Goal: Task Accomplishment & Management: Manage account settings

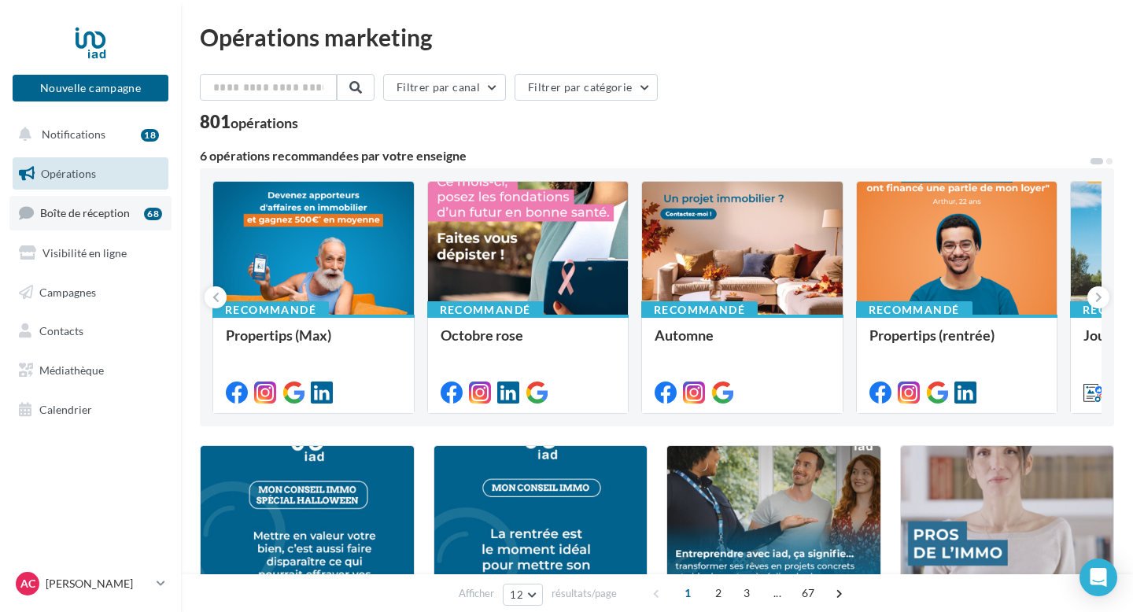
click at [77, 224] on link "Boîte de réception 68" at bounding box center [90, 213] width 162 height 34
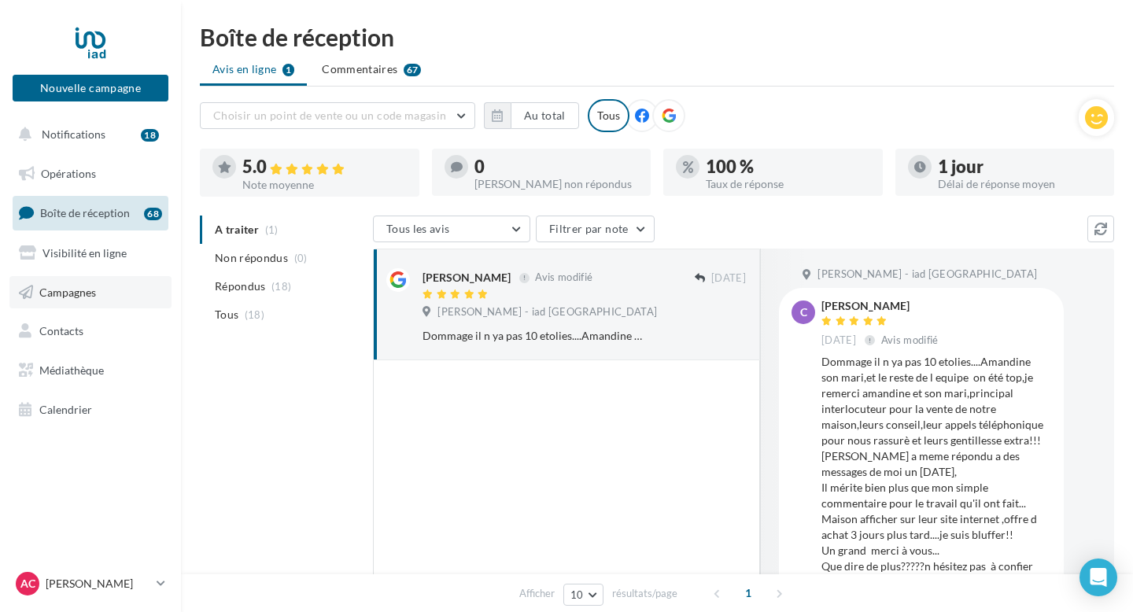
click at [88, 291] on span "Campagnes" at bounding box center [67, 291] width 57 height 13
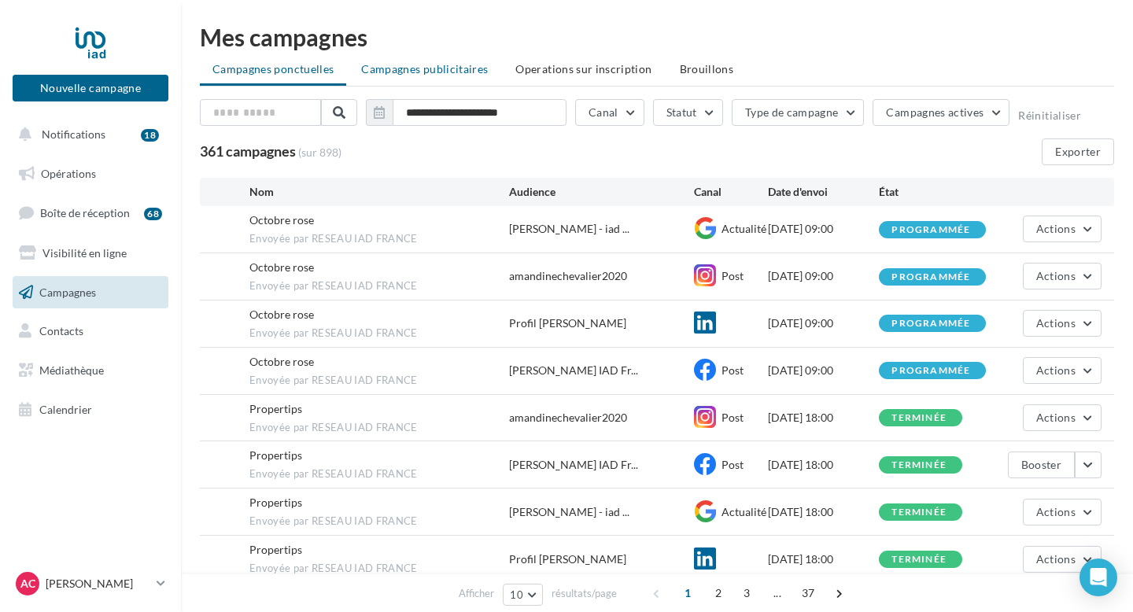
click at [438, 69] on span "Campagnes publicitaires" at bounding box center [424, 68] width 127 height 13
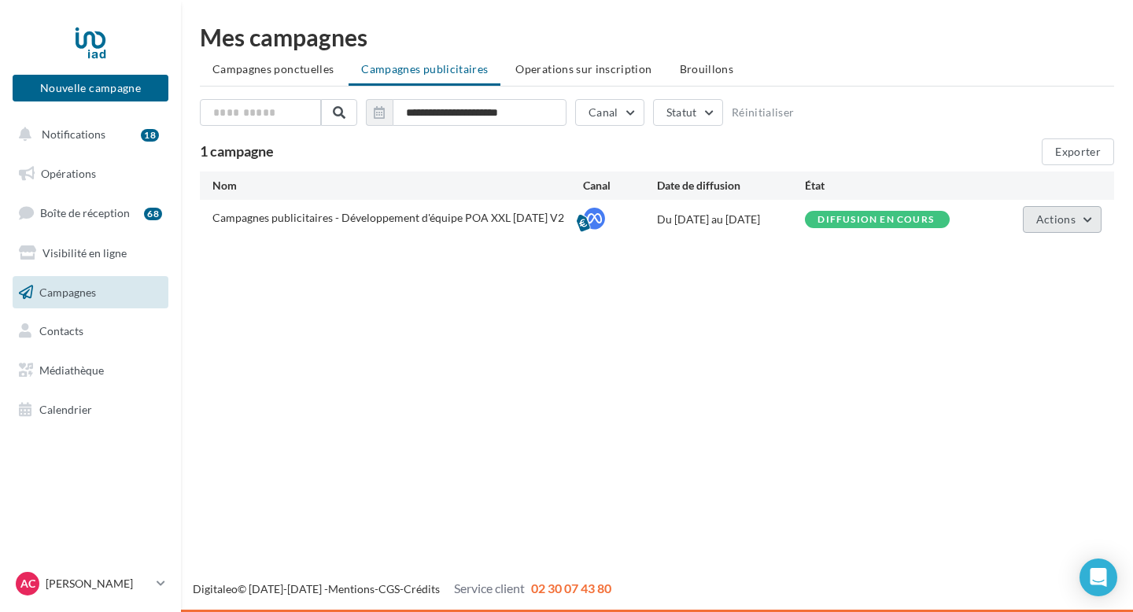
click at [1090, 220] on button "Actions" at bounding box center [1062, 219] width 79 height 27
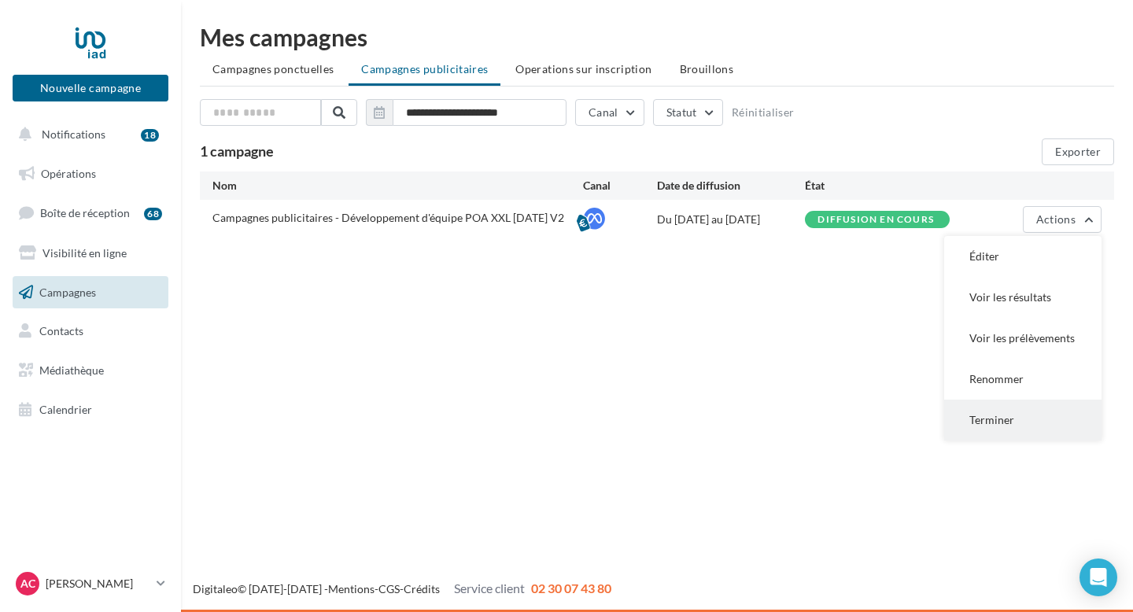
click at [1016, 416] on button "Terminer" at bounding box center [1022, 420] width 157 height 41
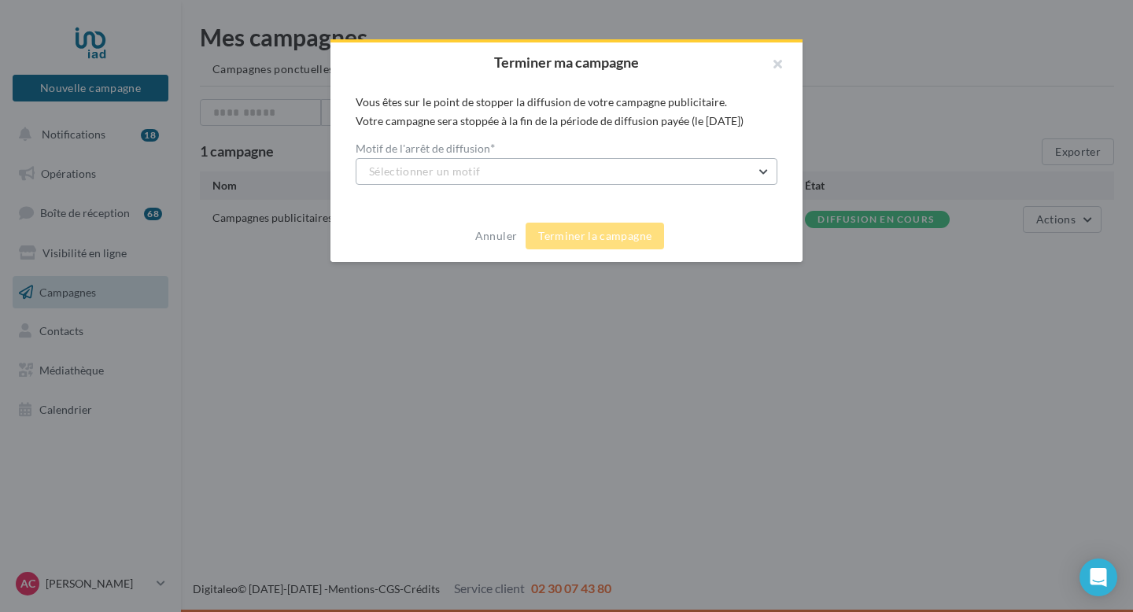
click at [605, 168] on button "Sélectionner un motif" at bounding box center [567, 171] width 422 height 27
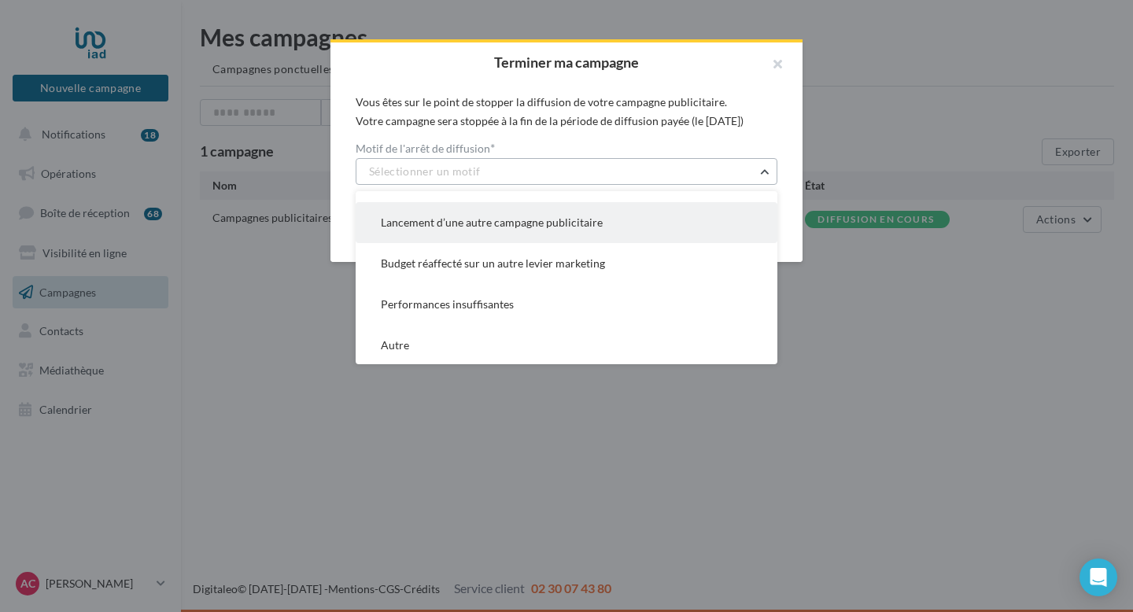
scroll to position [113, 0]
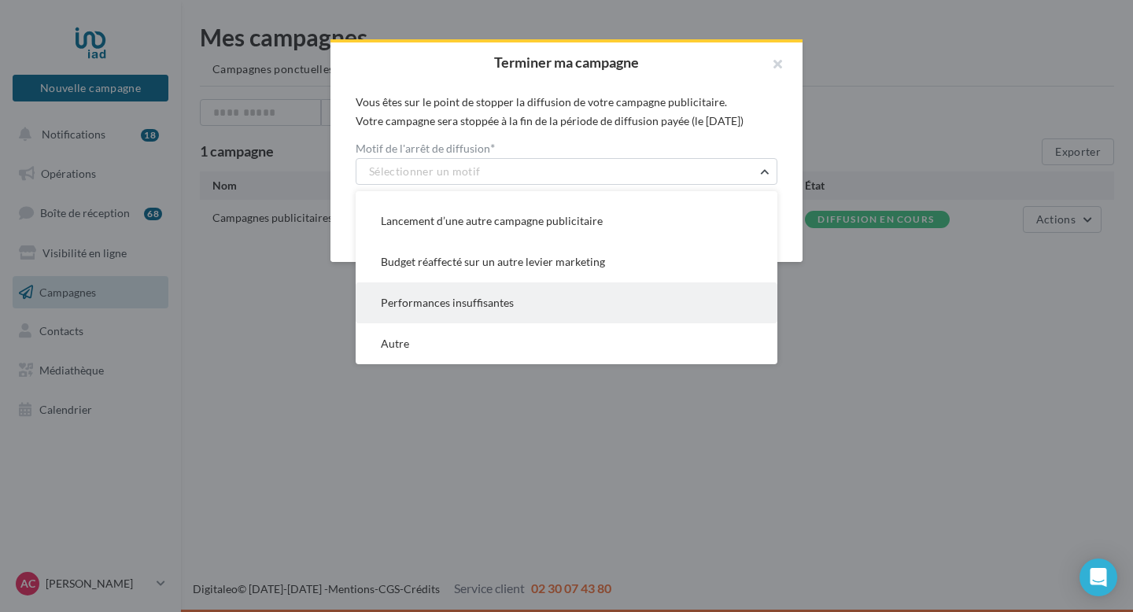
click at [534, 305] on button "Performances insuffisantes" at bounding box center [567, 303] width 422 height 41
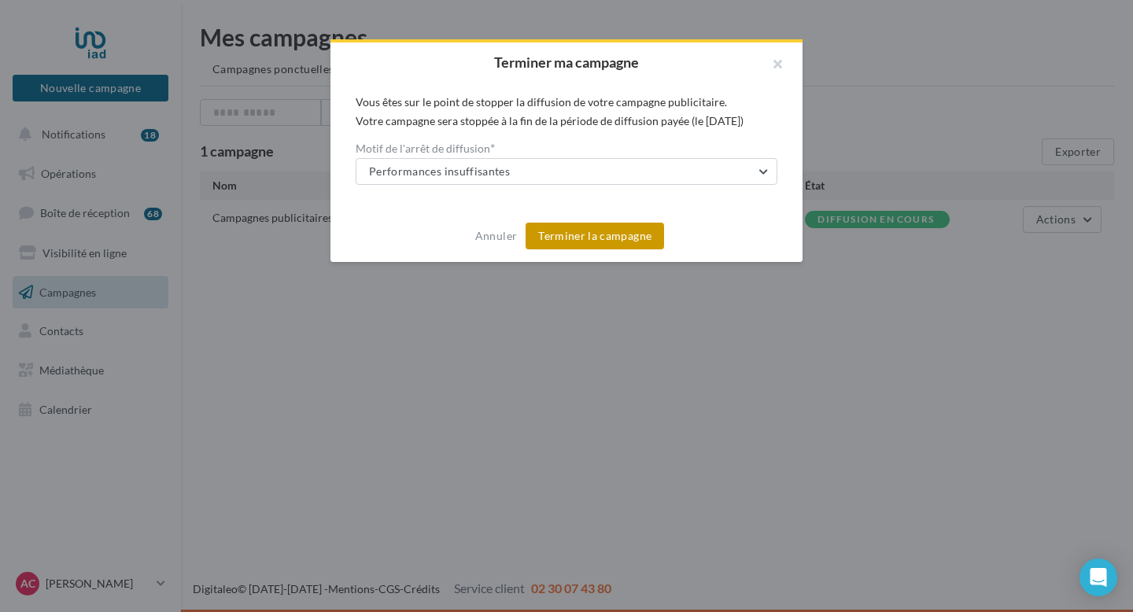
click at [593, 233] on button "Terminer la campagne" at bounding box center [595, 236] width 139 height 27
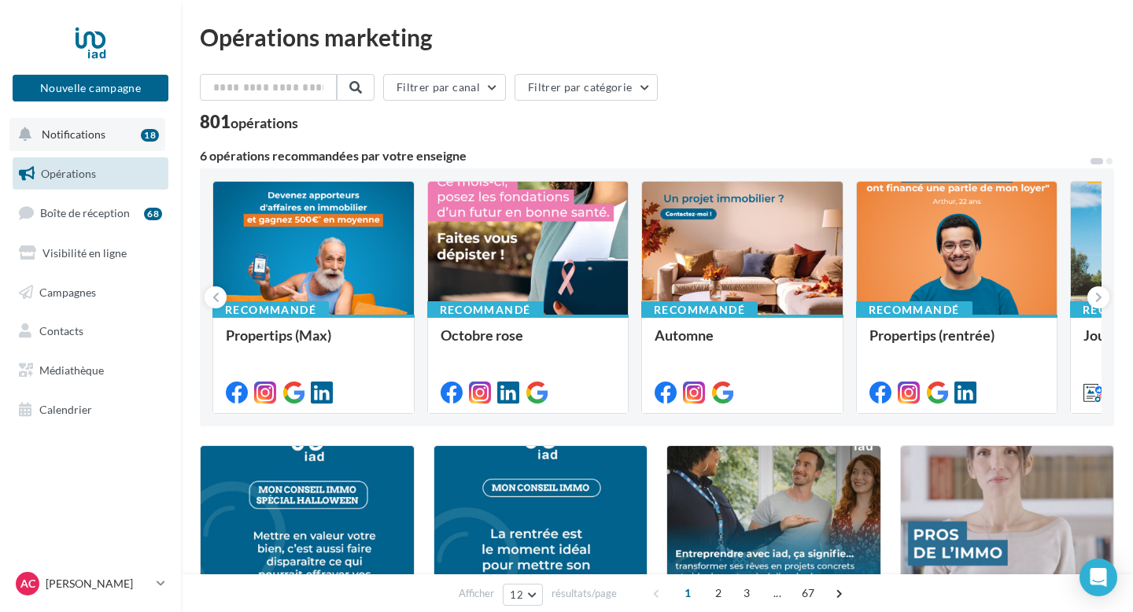
click at [98, 135] on span "Notifications" at bounding box center [74, 133] width 64 height 13
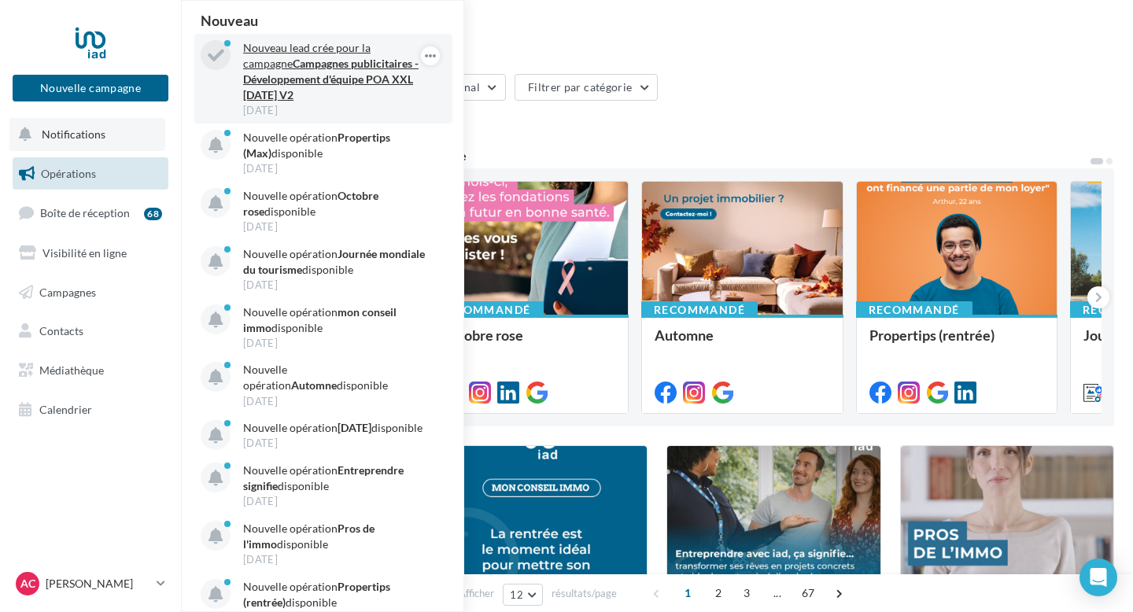
click at [337, 79] on strong "Campagnes publicitaires - Développement d'équipe POA XXL 15.04.2025 V2" at bounding box center [331, 79] width 176 height 45
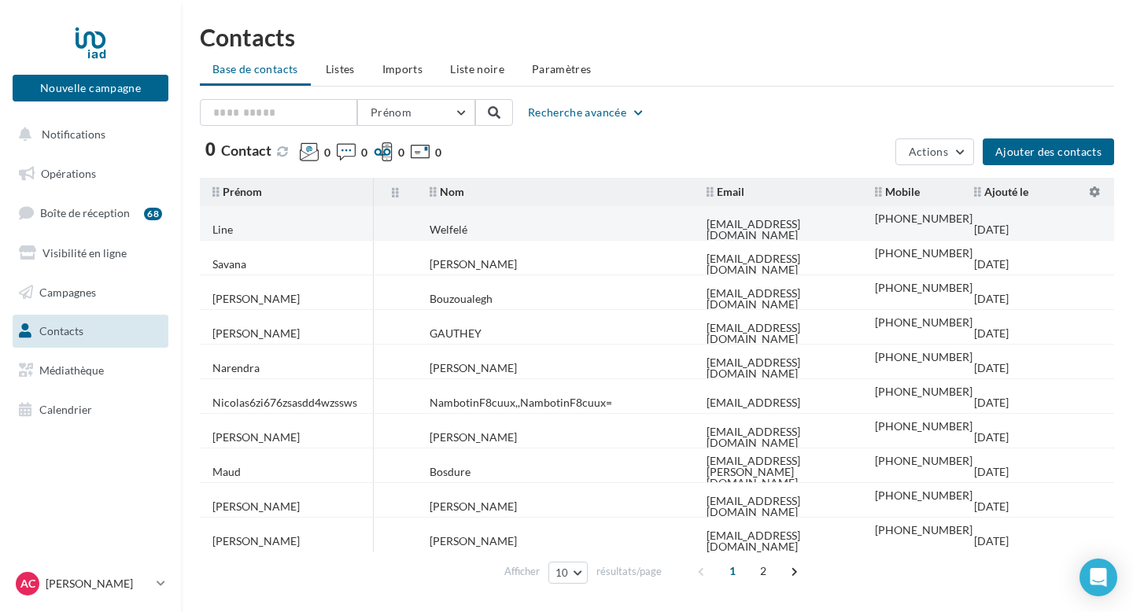
click at [985, 232] on td "[DATE]" at bounding box center [1010, 229] width 96 height 35
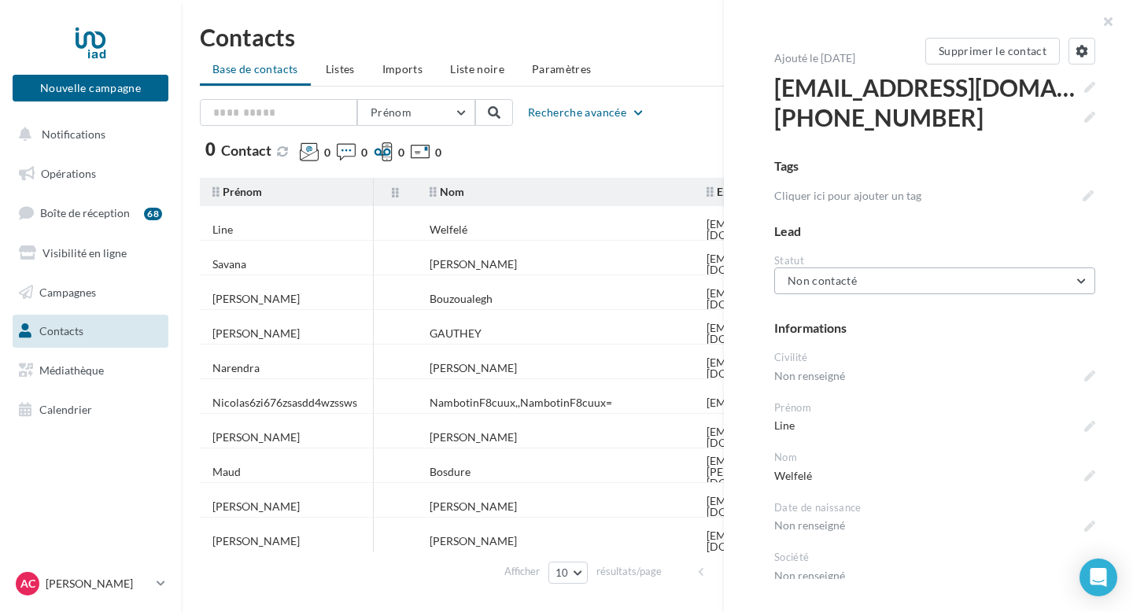
click at [890, 285] on button "Non contacté" at bounding box center [934, 281] width 321 height 27
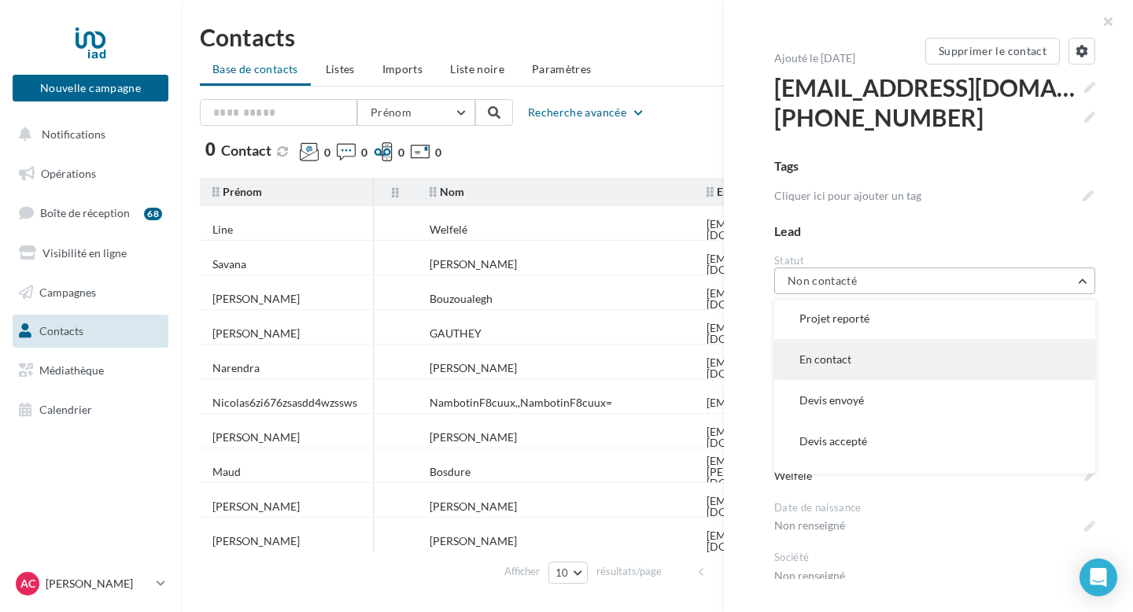
scroll to position [31, 0]
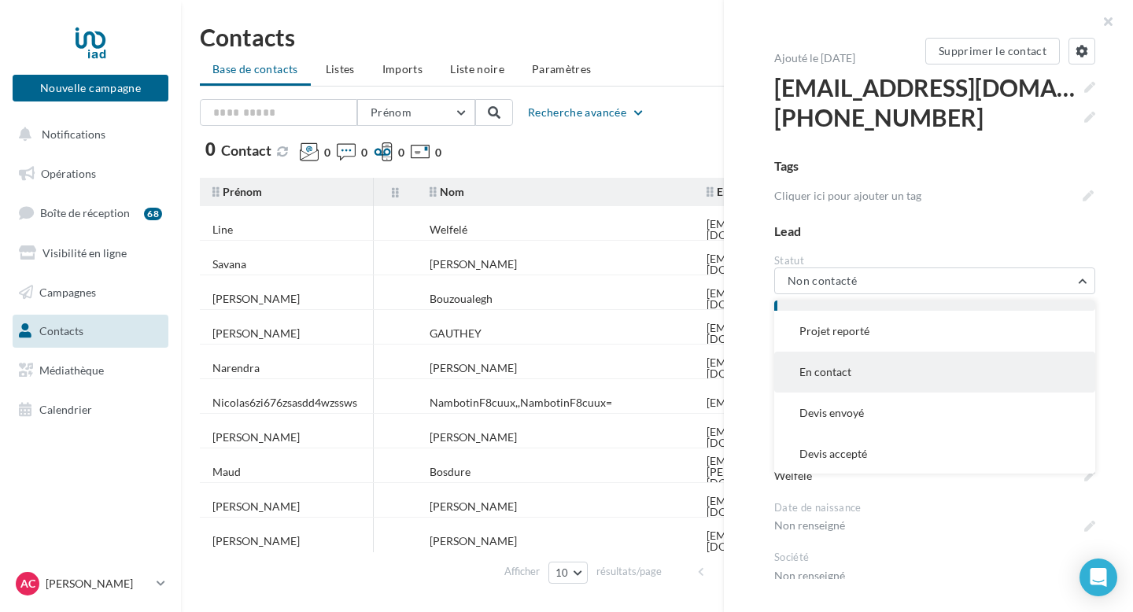
click at [861, 364] on button "En contact" at bounding box center [934, 372] width 321 height 41
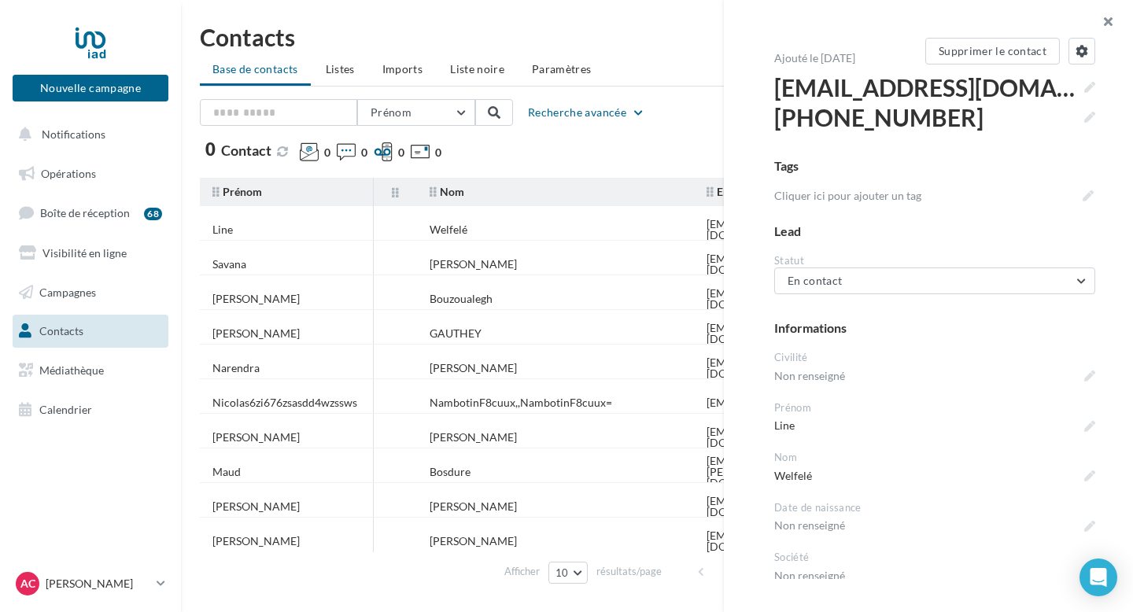
click at [1107, 18] on button "button" at bounding box center [1101, 23] width 63 height 47
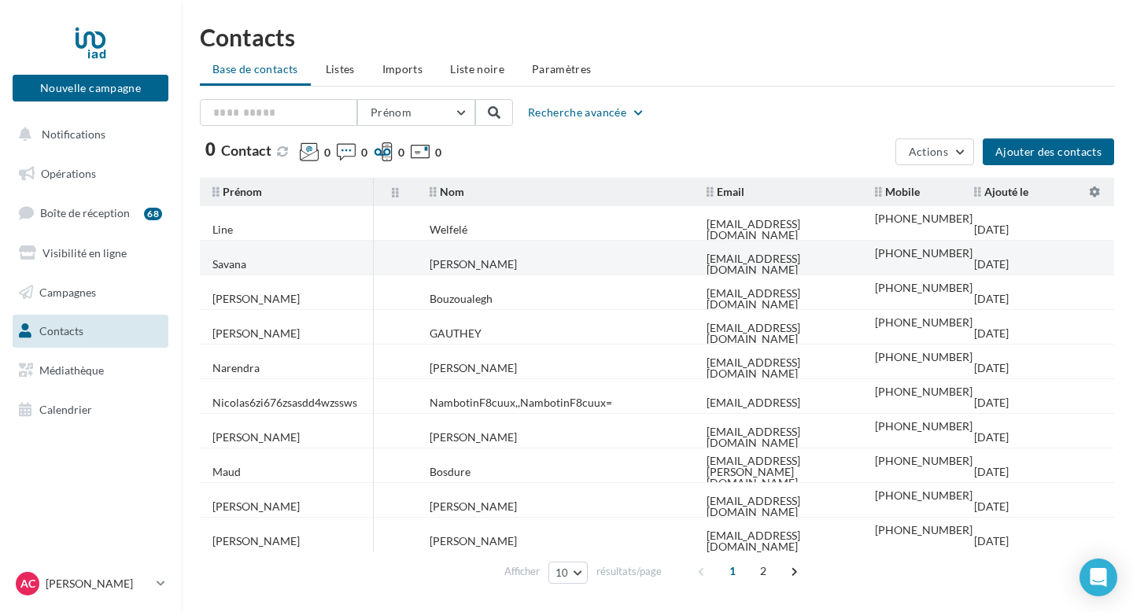
click at [1009, 260] on div "[DATE]" at bounding box center [991, 264] width 35 height 11
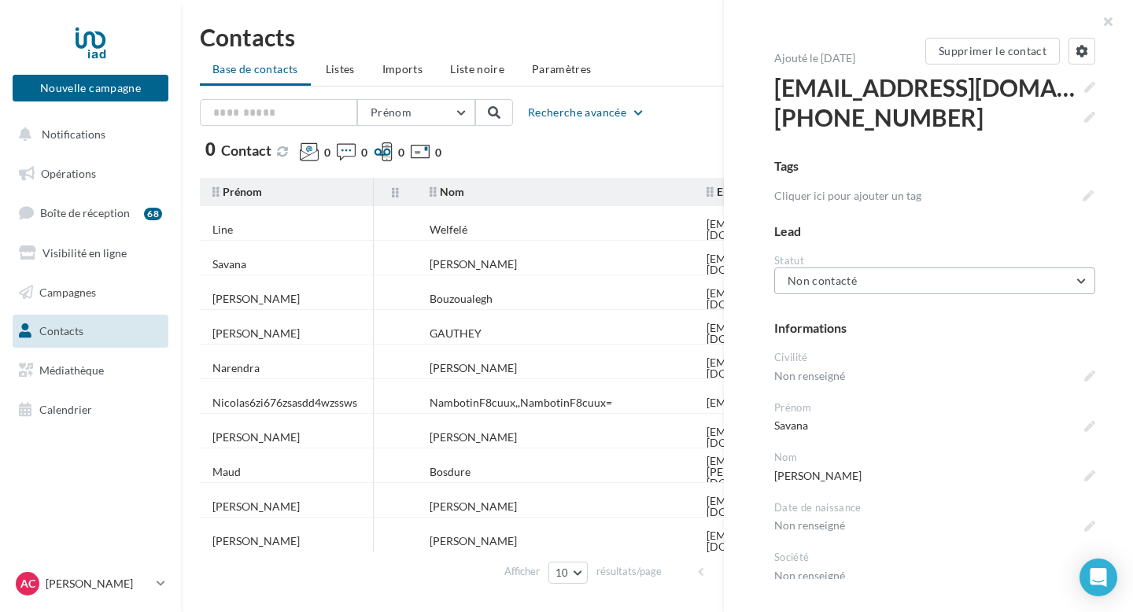
click at [992, 290] on button "Non contacté" at bounding box center [934, 281] width 321 height 27
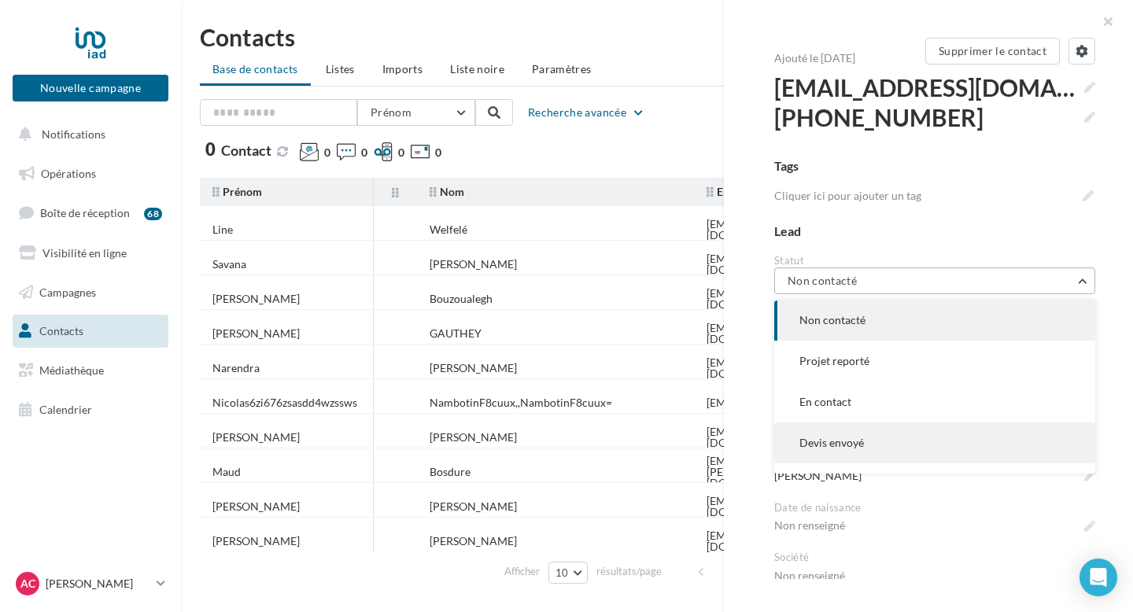
scroll to position [0, 0]
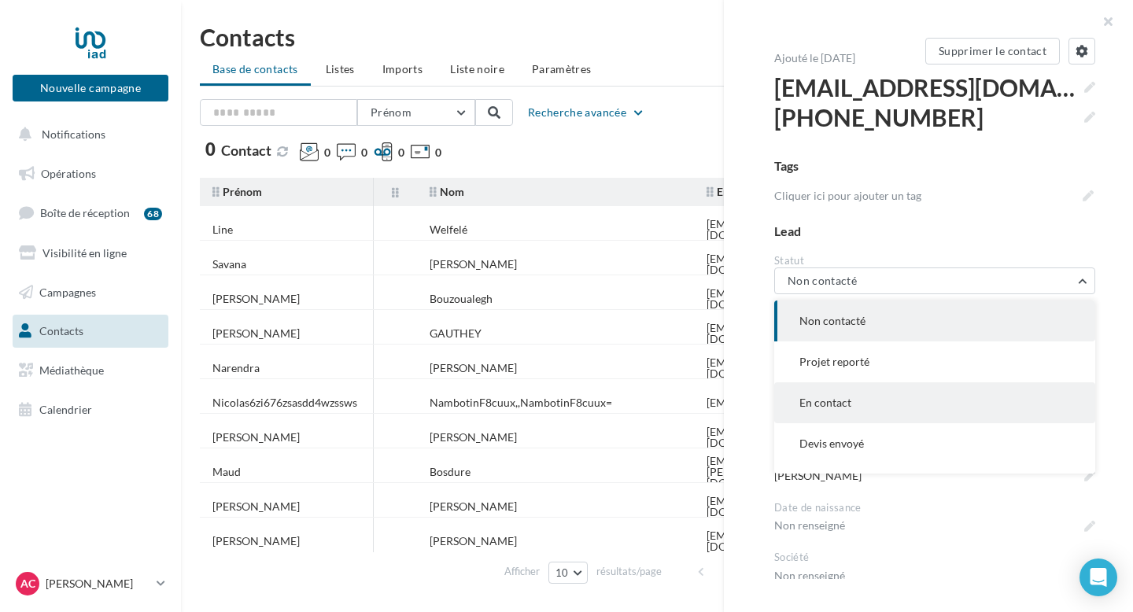
click at [886, 415] on button "En contact" at bounding box center [934, 402] width 321 height 41
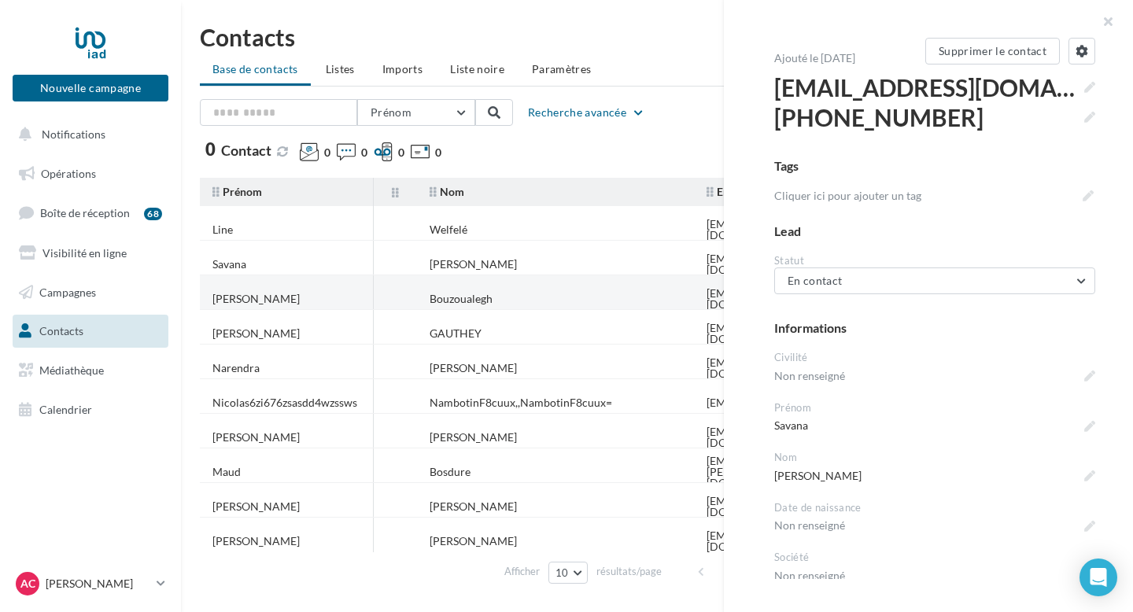
click at [465, 301] on td "Bouzoualegh" at bounding box center [555, 299] width 277 height 35
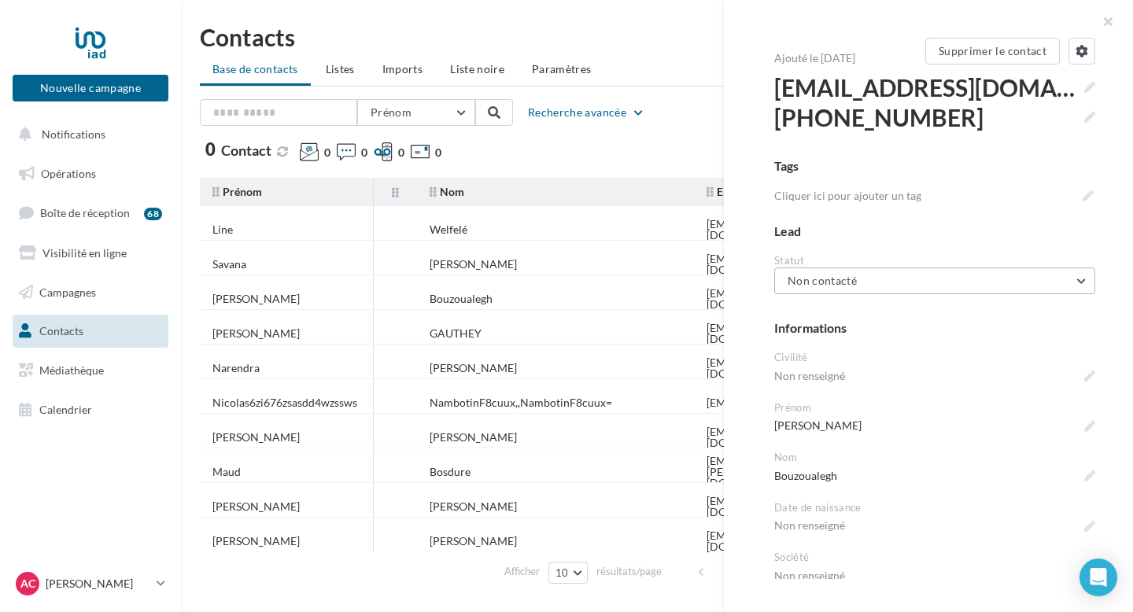
click at [879, 284] on button "Non contacté" at bounding box center [934, 281] width 321 height 27
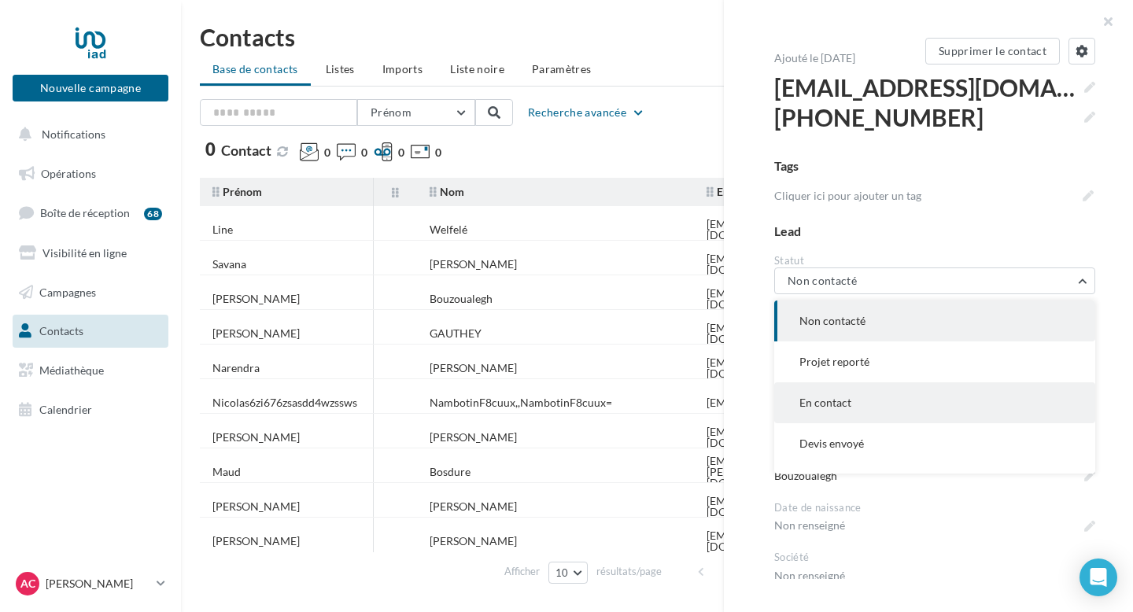
click at [842, 403] on span "En contact" at bounding box center [826, 402] width 52 height 13
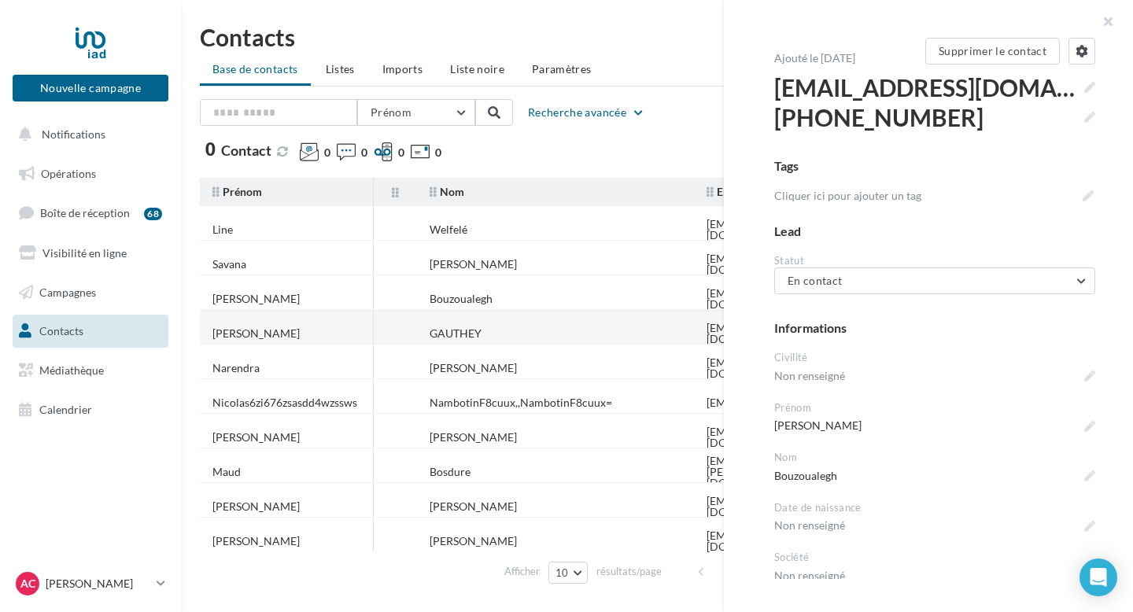
click at [478, 328] on div "GAUTHEY" at bounding box center [456, 333] width 52 height 11
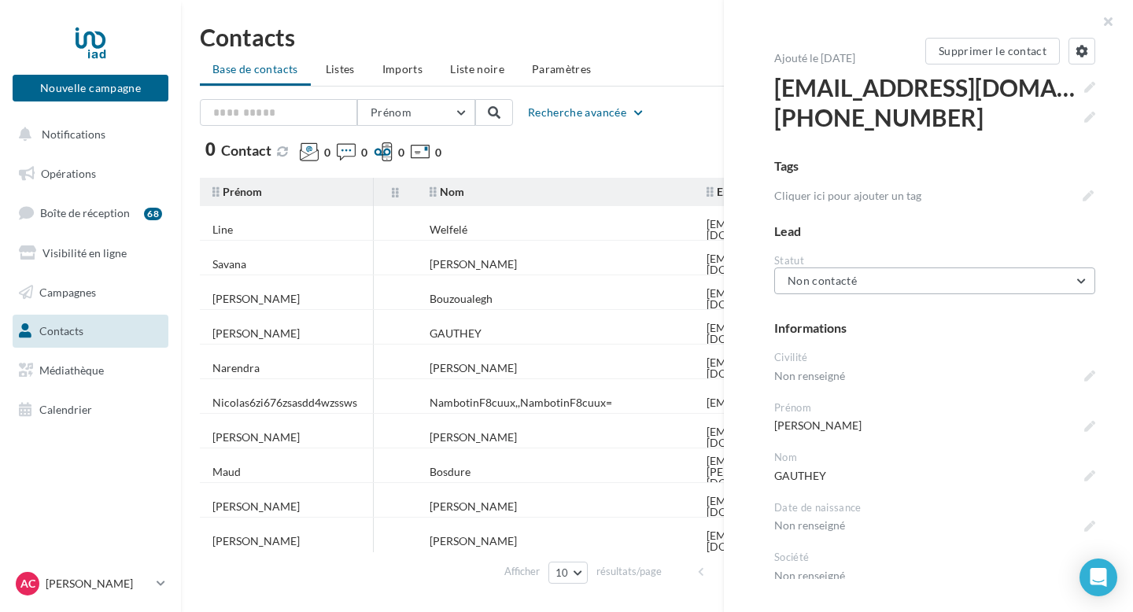
click at [922, 279] on button "Non contacté" at bounding box center [934, 281] width 321 height 27
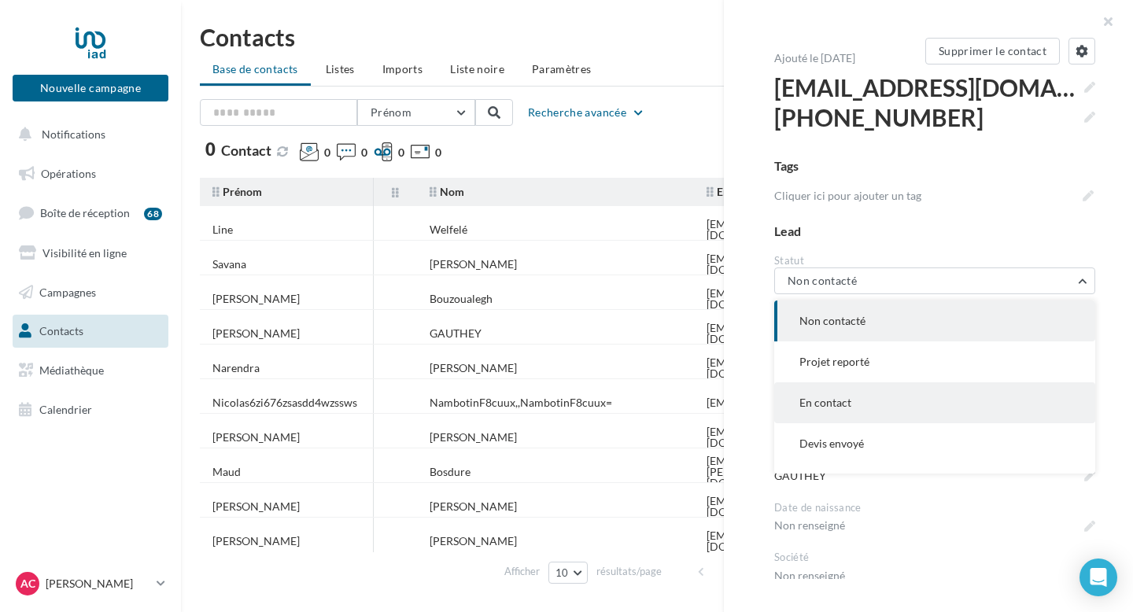
click at [861, 408] on button "En contact" at bounding box center [934, 402] width 321 height 41
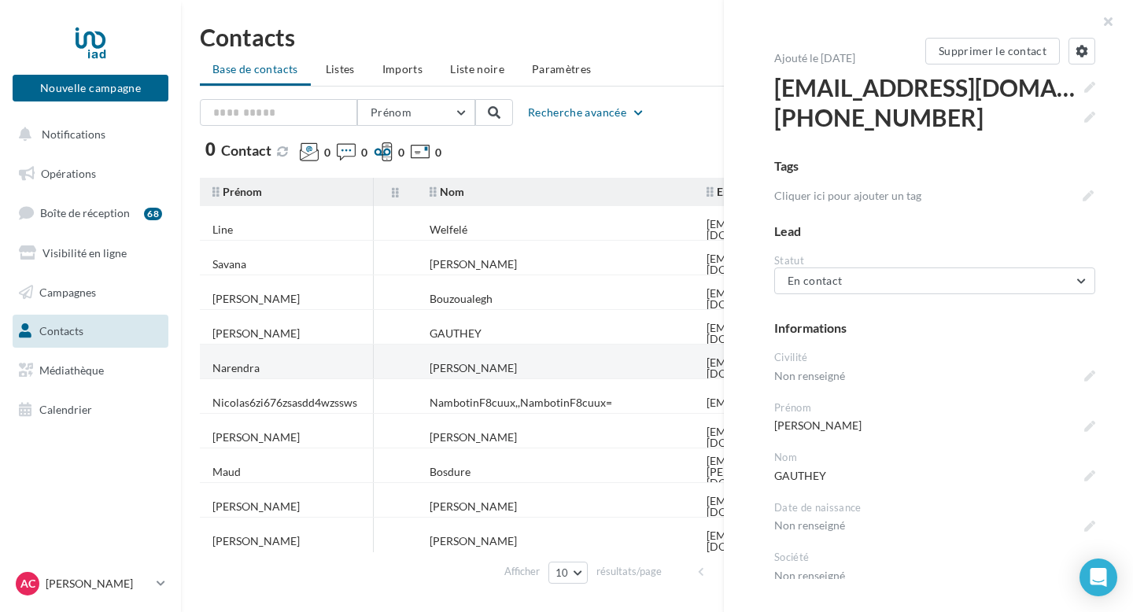
click at [490, 359] on td "[PERSON_NAME]" at bounding box center [555, 368] width 277 height 35
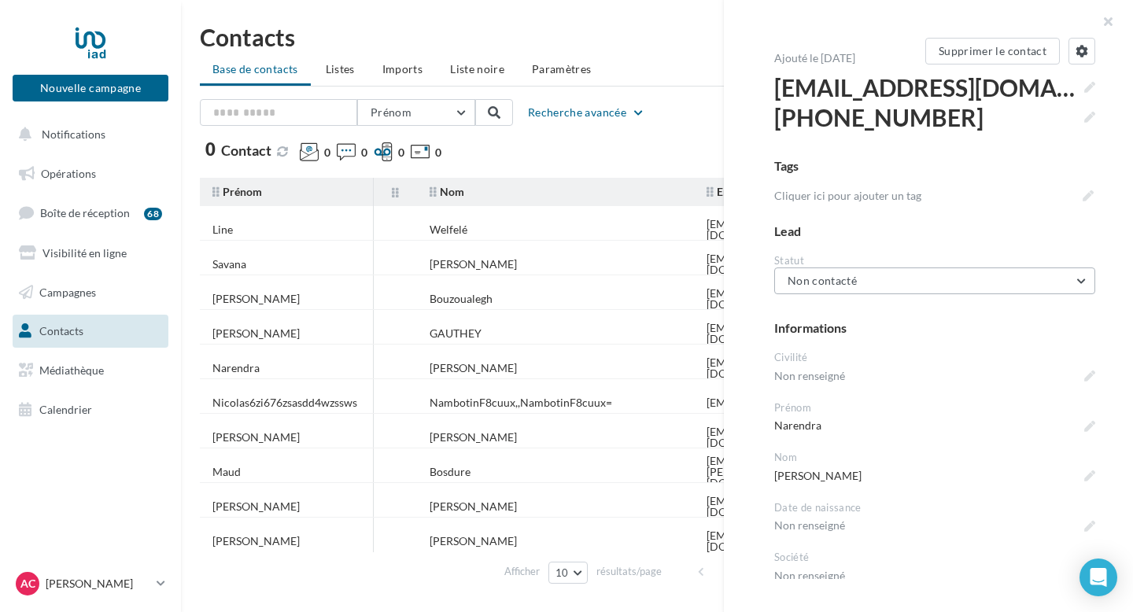
click at [834, 279] on span "Non contacté" at bounding box center [822, 280] width 69 height 13
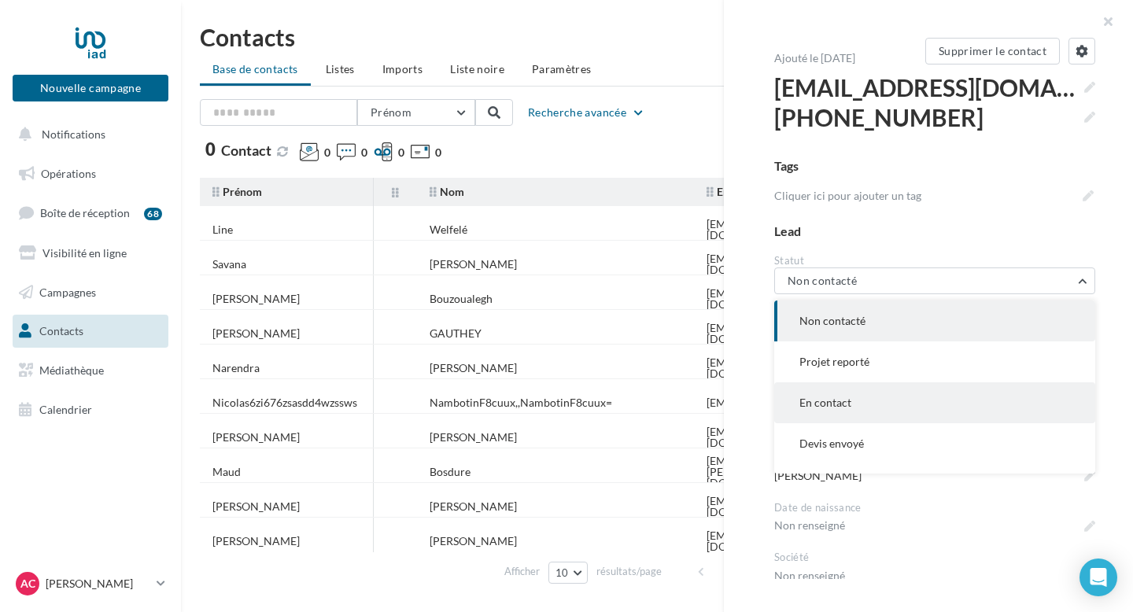
click at [826, 407] on span "En contact" at bounding box center [826, 402] width 52 height 13
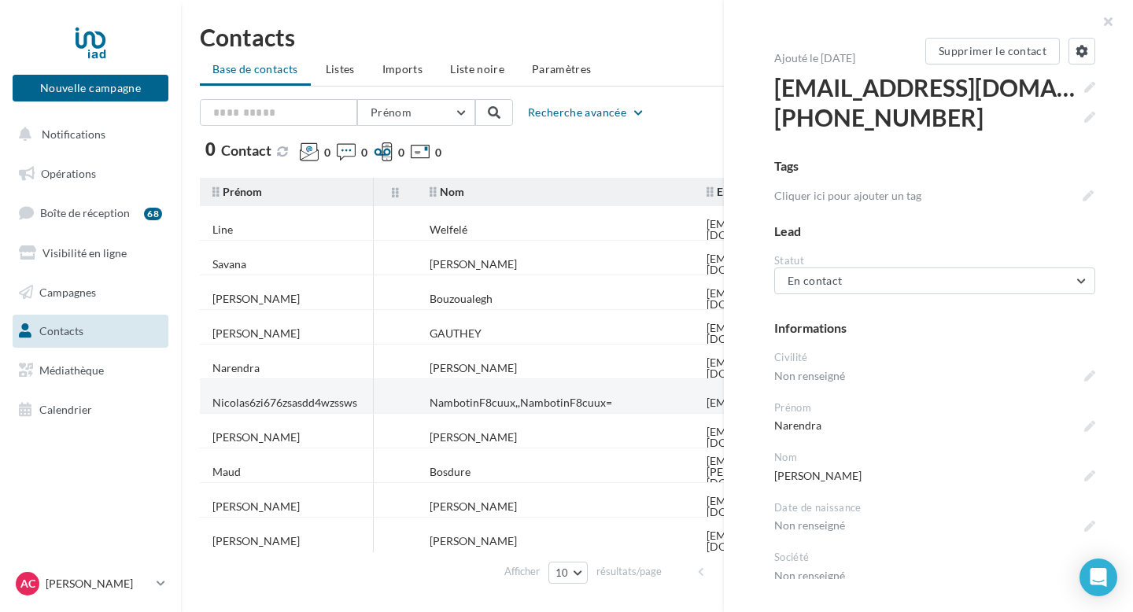
click at [492, 397] on div "NambotinF8cuux,,NambotinF8cuux=" at bounding box center [521, 402] width 183 height 11
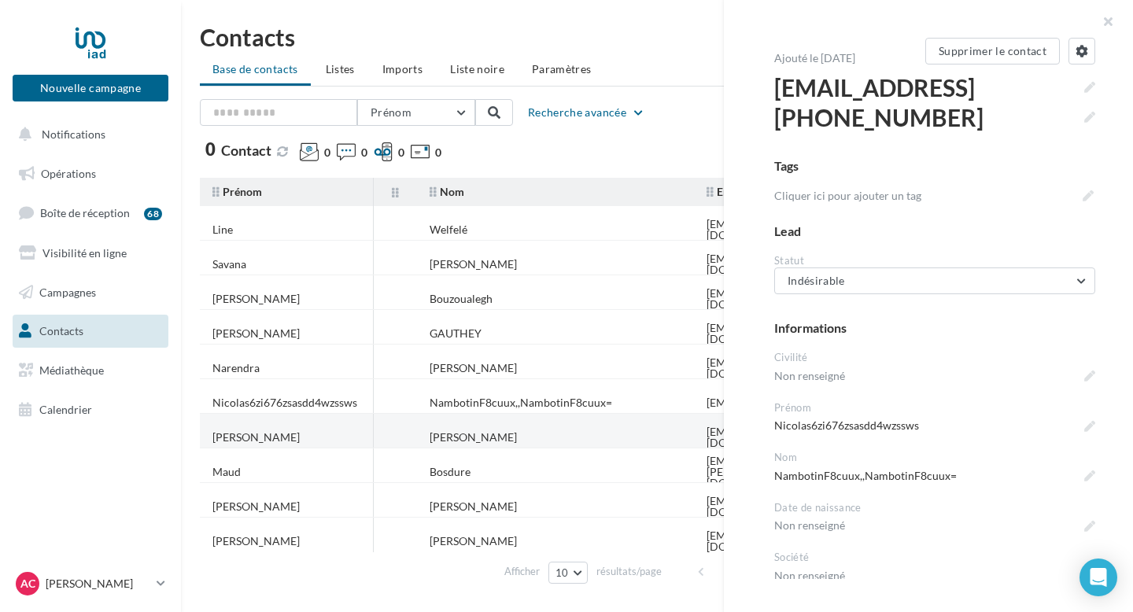
click at [544, 432] on td "[PERSON_NAME]" at bounding box center [555, 437] width 277 height 35
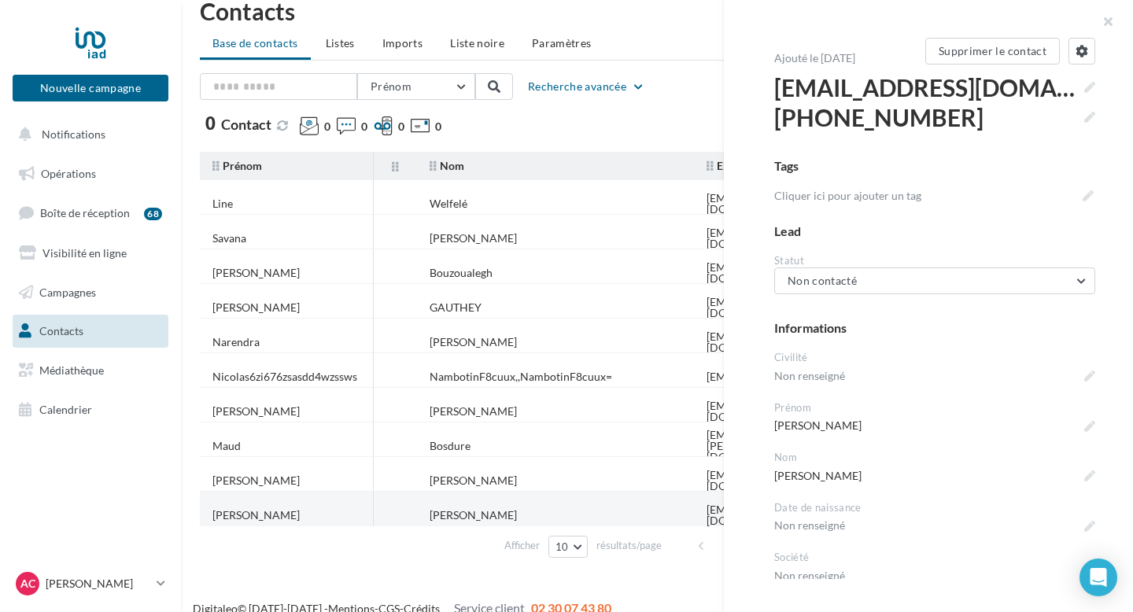
scroll to position [46, 0]
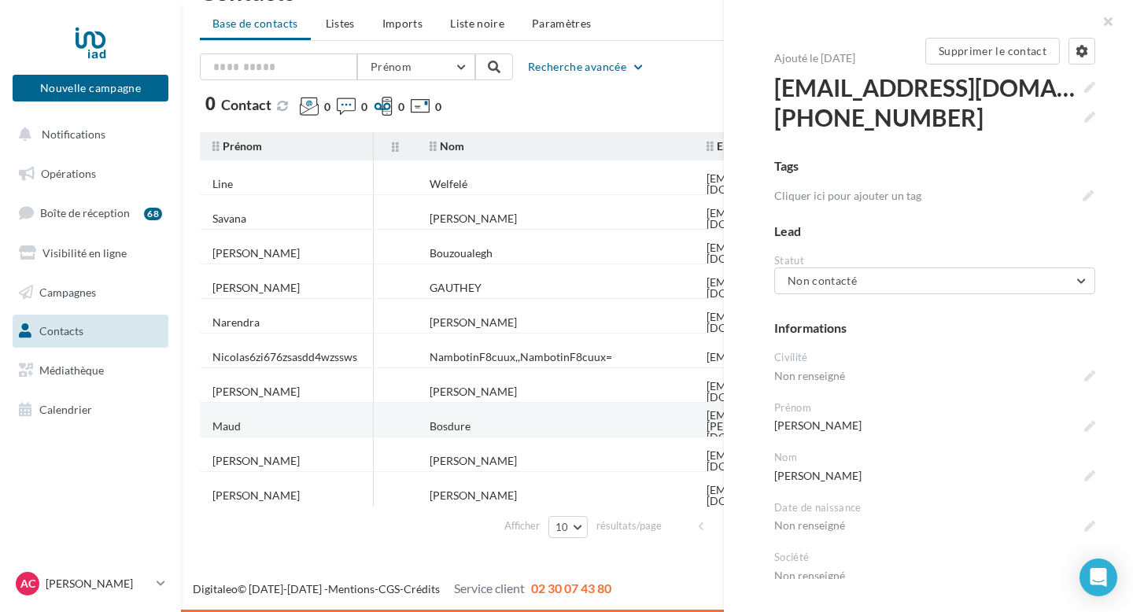
click at [472, 424] on td "Bosdure" at bounding box center [555, 426] width 277 height 35
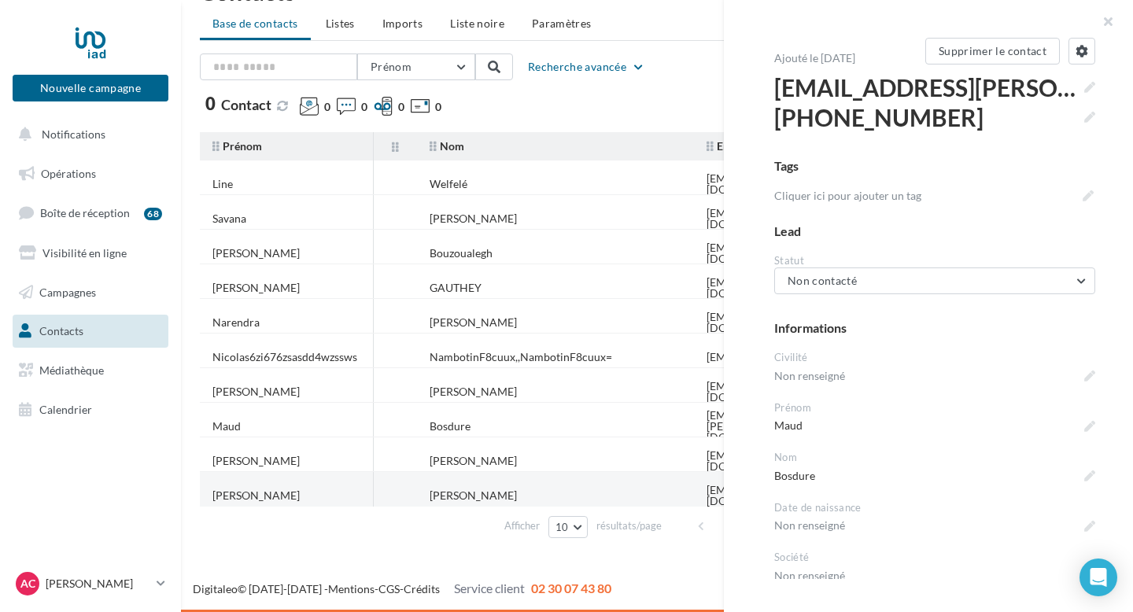
click at [453, 496] on td "[PERSON_NAME]" at bounding box center [555, 496] width 277 height 35
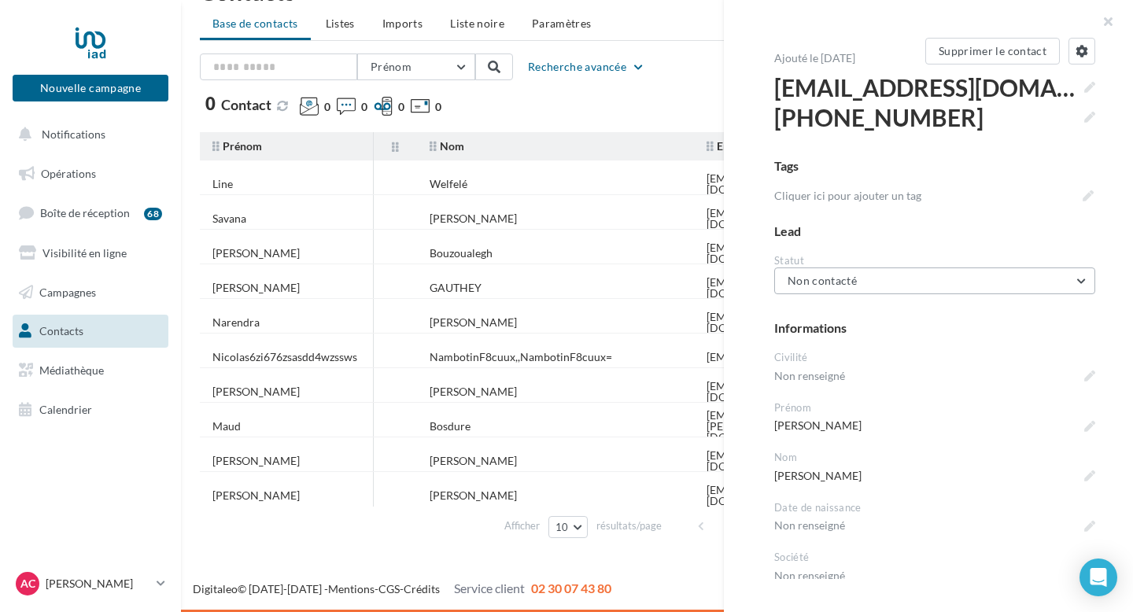
click at [866, 279] on button "Non contacté" at bounding box center [934, 281] width 321 height 27
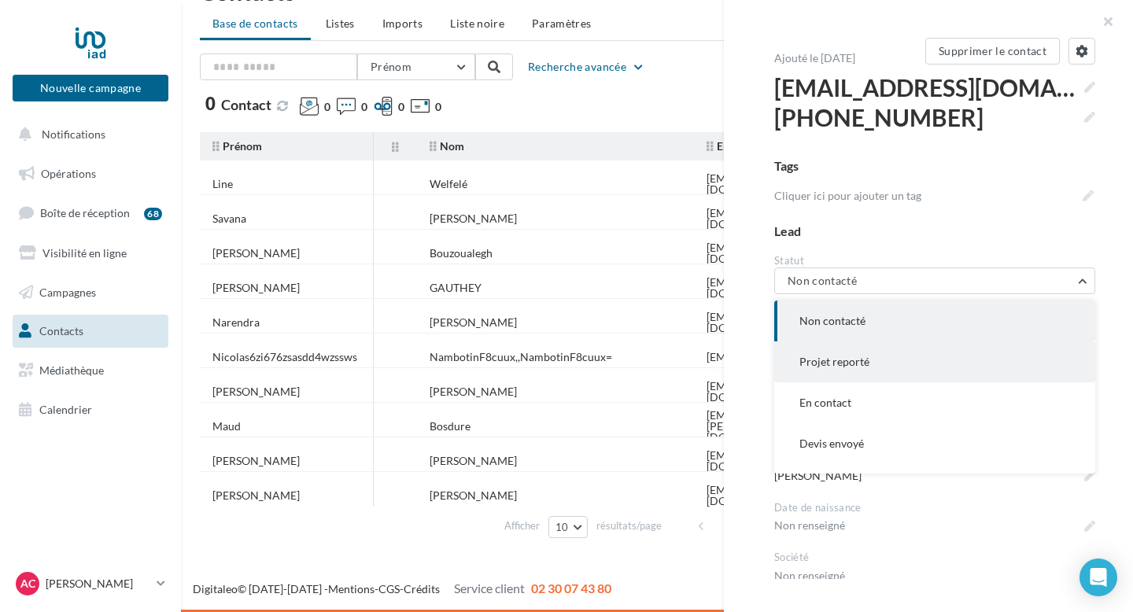
click at [850, 363] on span "Projet reporté" at bounding box center [835, 361] width 70 height 13
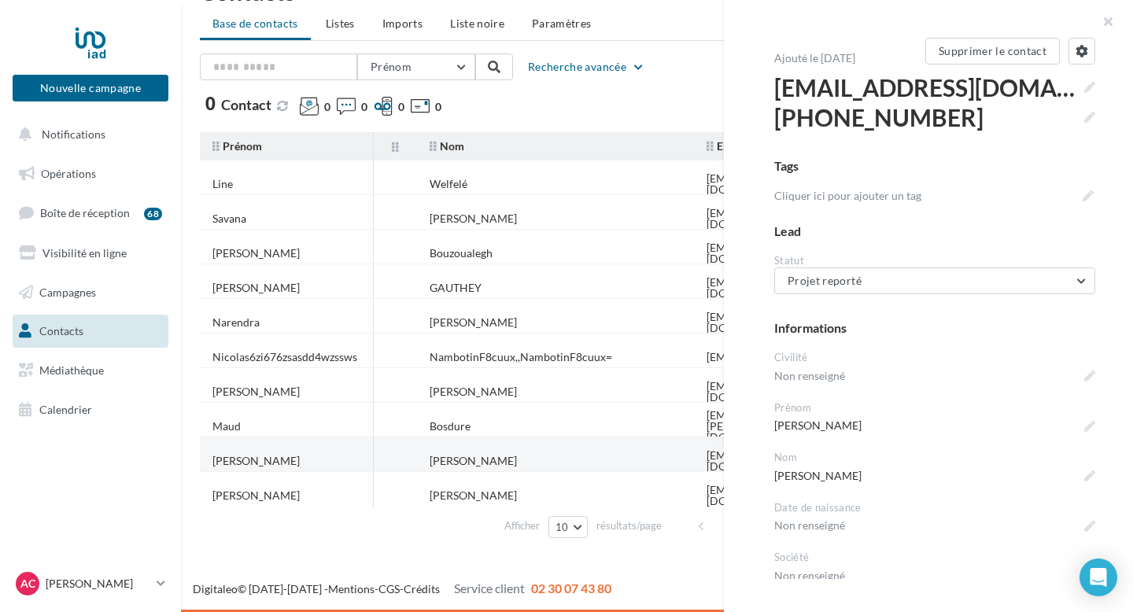
click at [490, 451] on td "[PERSON_NAME]" at bounding box center [555, 461] width 277 height 35
click at [883, 278] on button "Non contacté" at bounding box center [934, 281] width 321 height 27
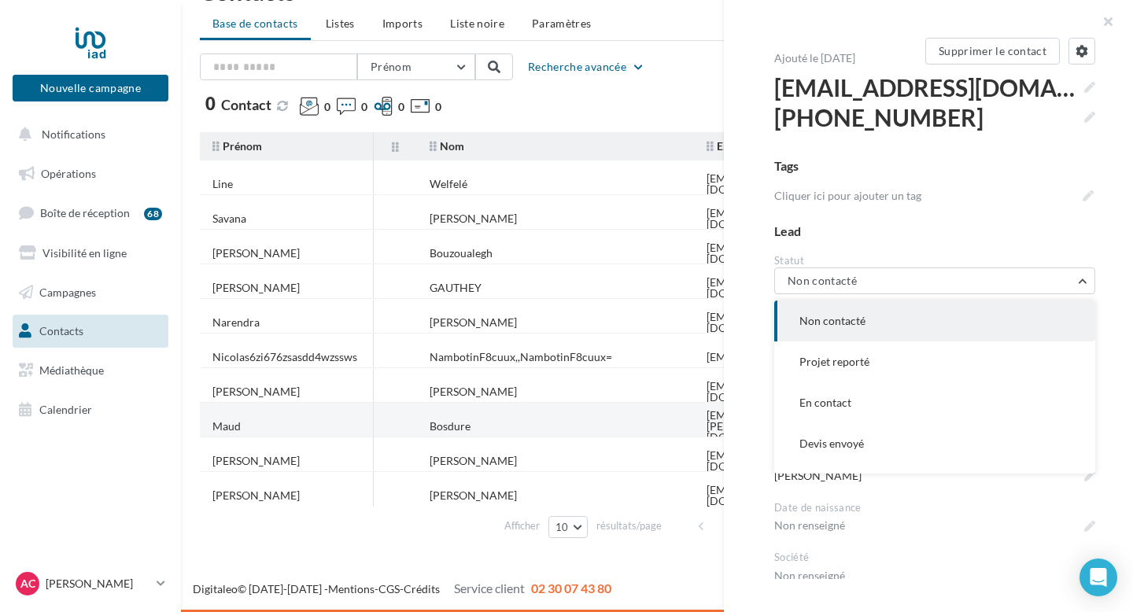
click at [464, 422] on div "Bosdure" at bounding box center [450, 426] width 41 height 11
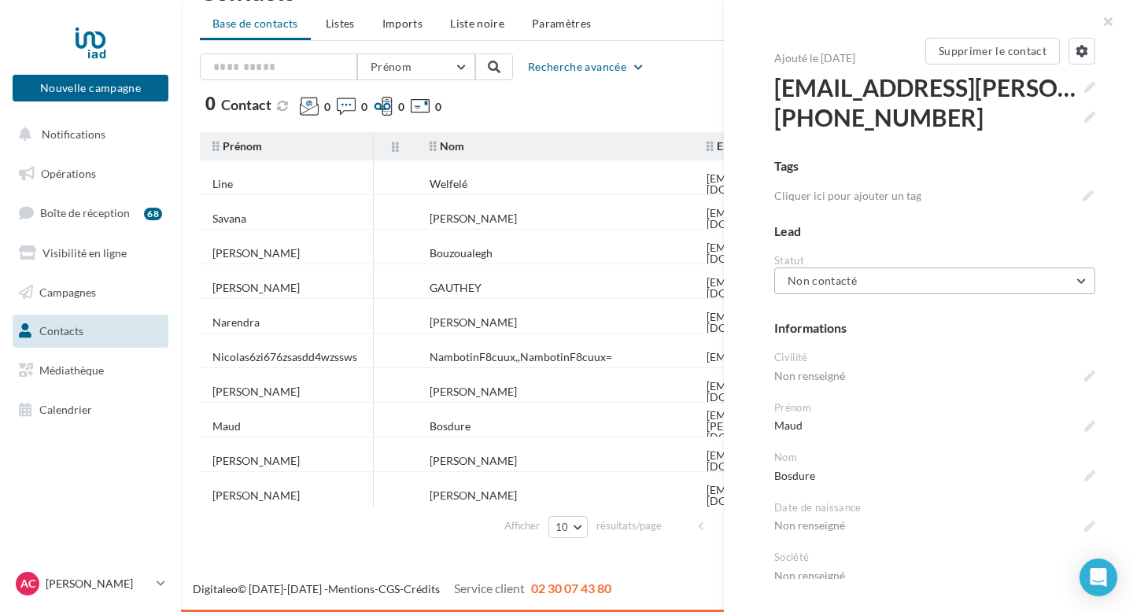
click at [854, 270] on button "Non contacté" at bounding box center [934, 281] width 321 height 27
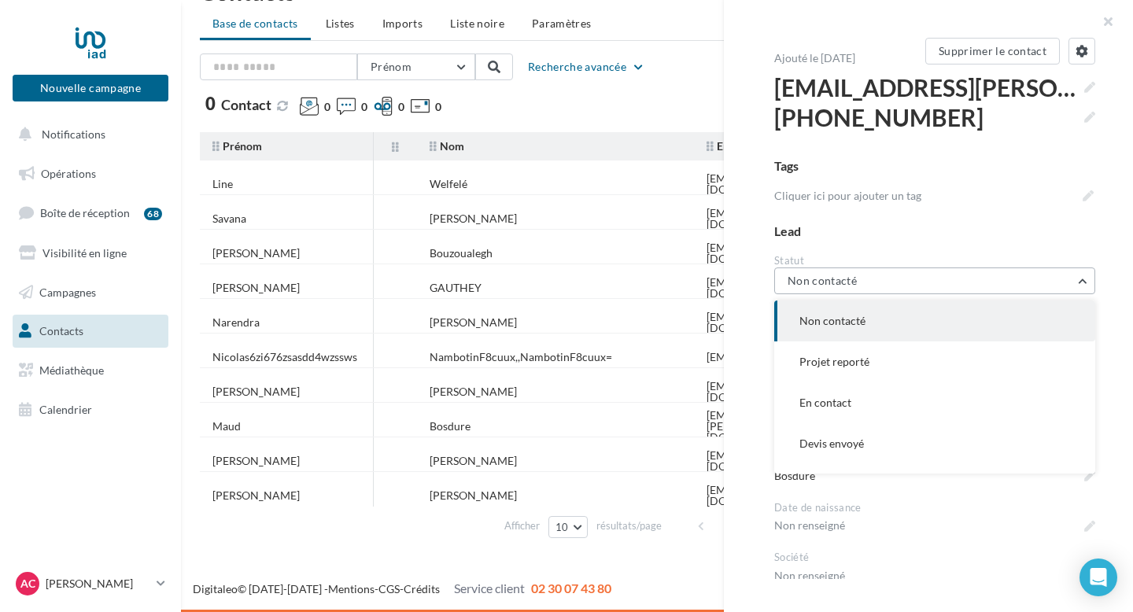
click at [854, 270] on button "Non contacté" at bounding box center [934, 281] width 321 height 27
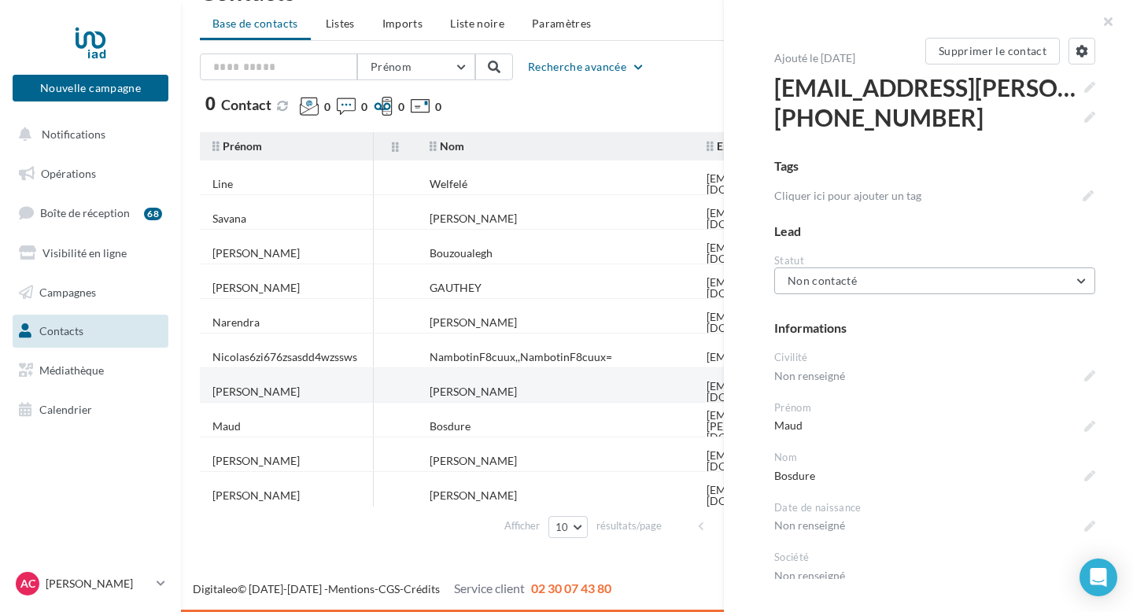
scroll to position [0, 0]
